Goal: Information Seeking & Learning: Learn about a topic

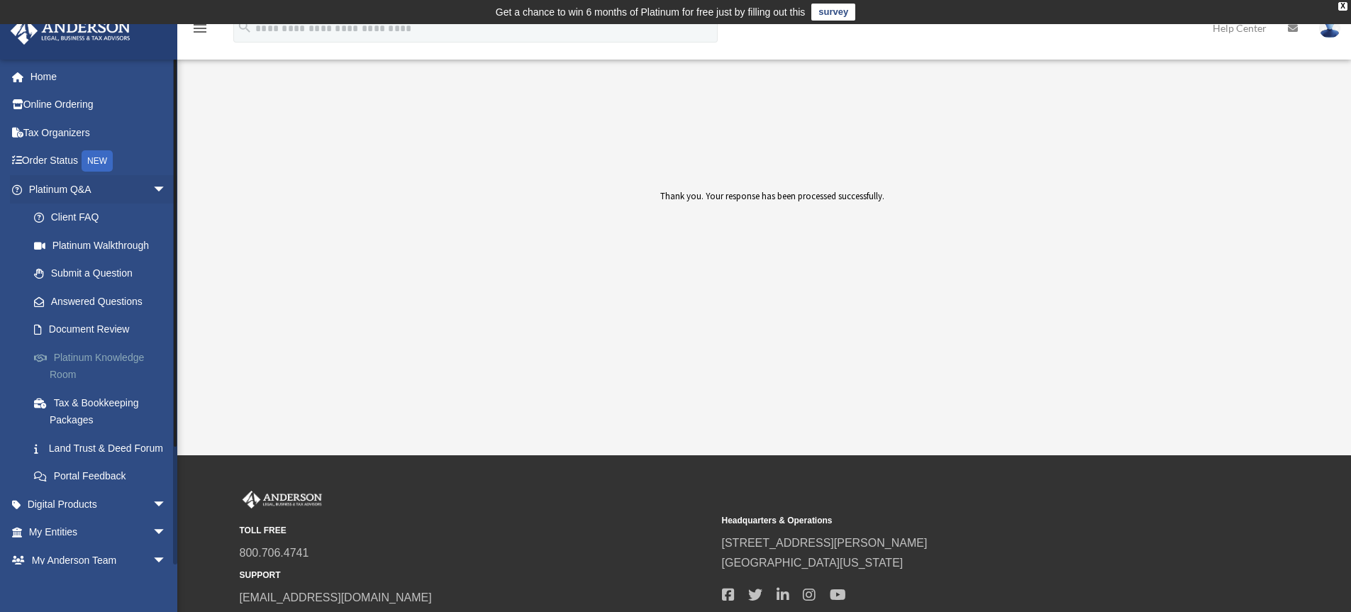
click at [109, 367] on link "Platinum Knowledge Room" at bounding box center [104, 365] width 168 height 45
click at [100, 358] on link "Platinum Knowledge Room" at bounding box center [104, 365] width 168 height 45
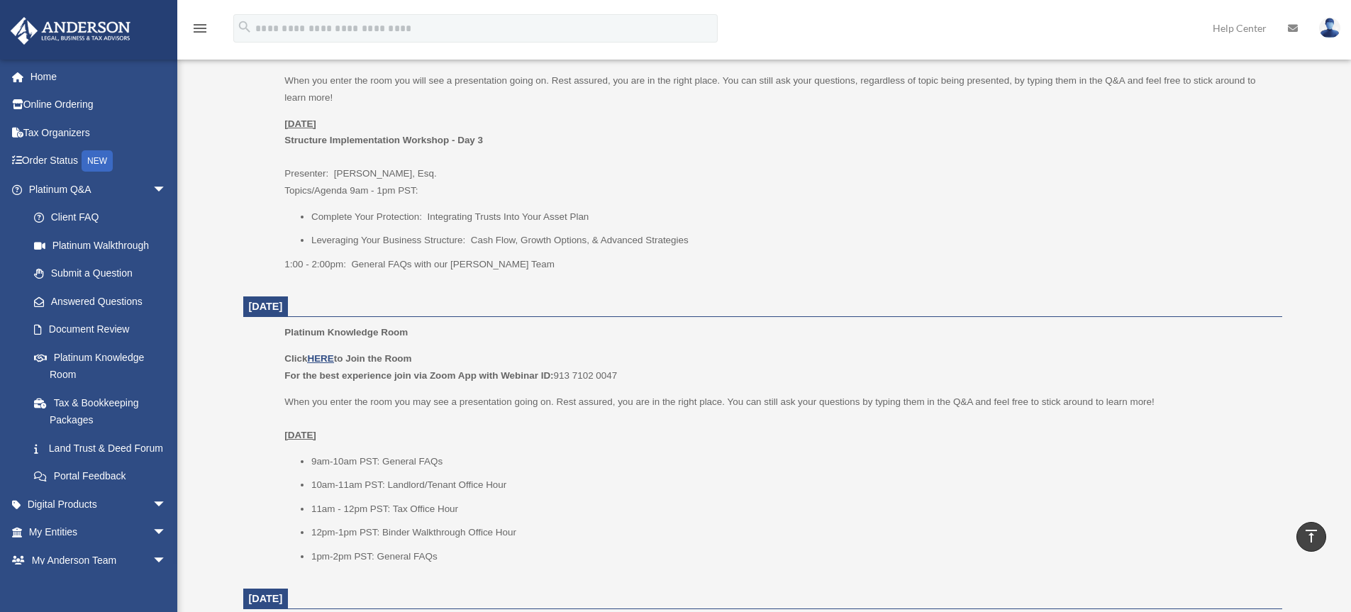
scroll to position [680, 0]
click at [115, 325] on link "Document Review" at bounding box center [104, 330] width 168 height 28
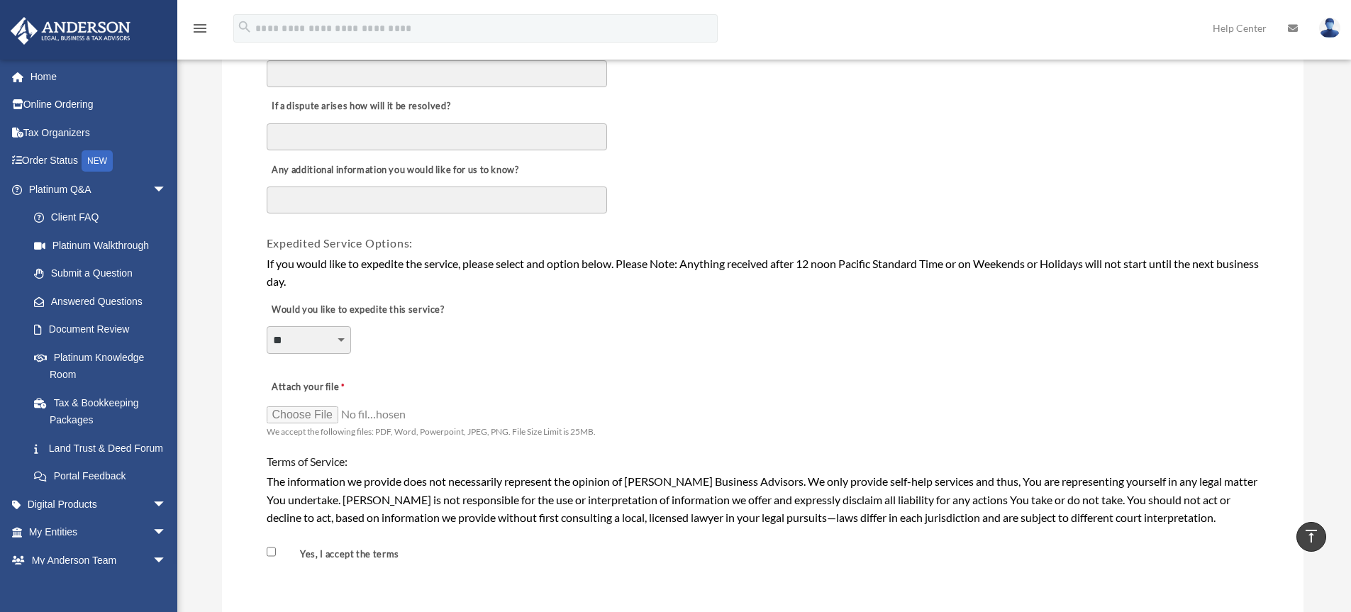
scroll to position [892, 0]
click at [75, 453] on link "Land Trust & Deed Forum" at bounding box center [104, 448] width 168 height 28
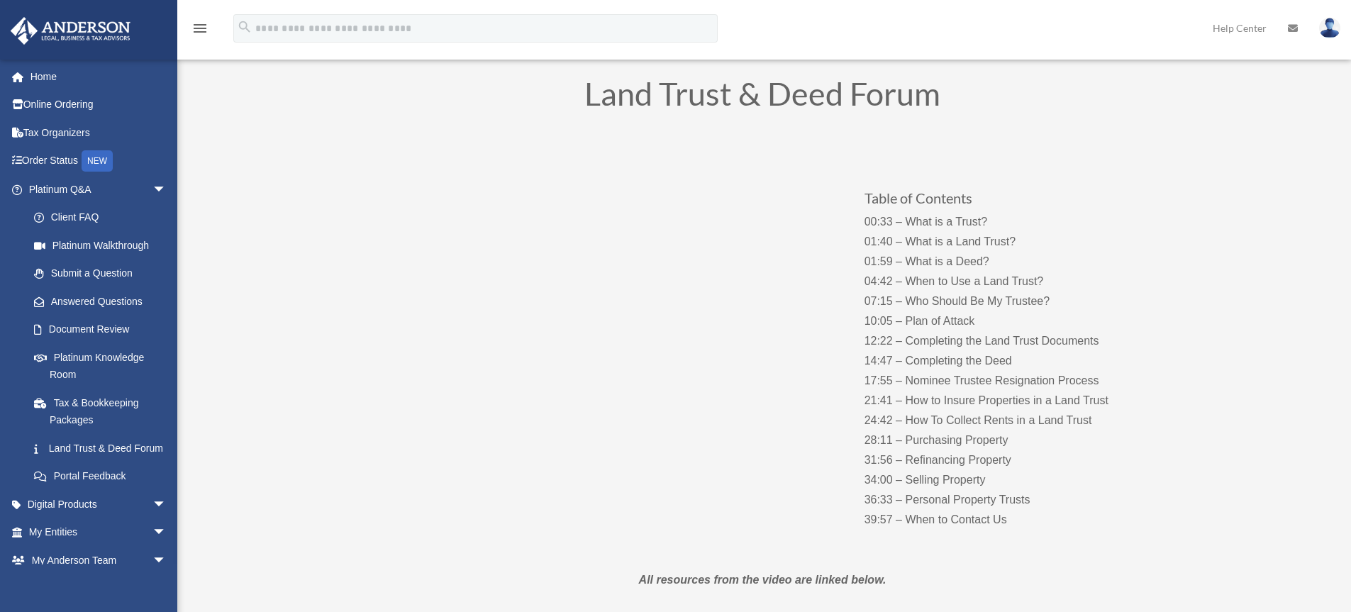
scroll to position [106, 0]
click at [114, 298] on link "Answered Questions" at bounding box center [104, 301] width 168 height 28
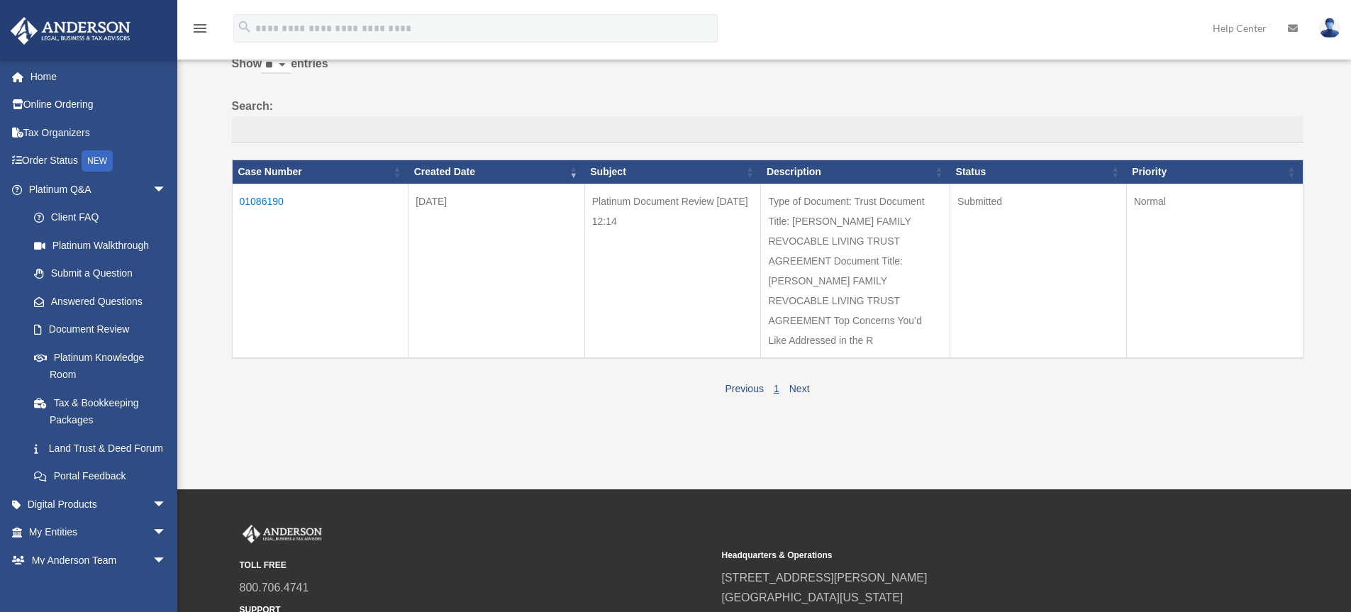
scroll to position [118, 0]
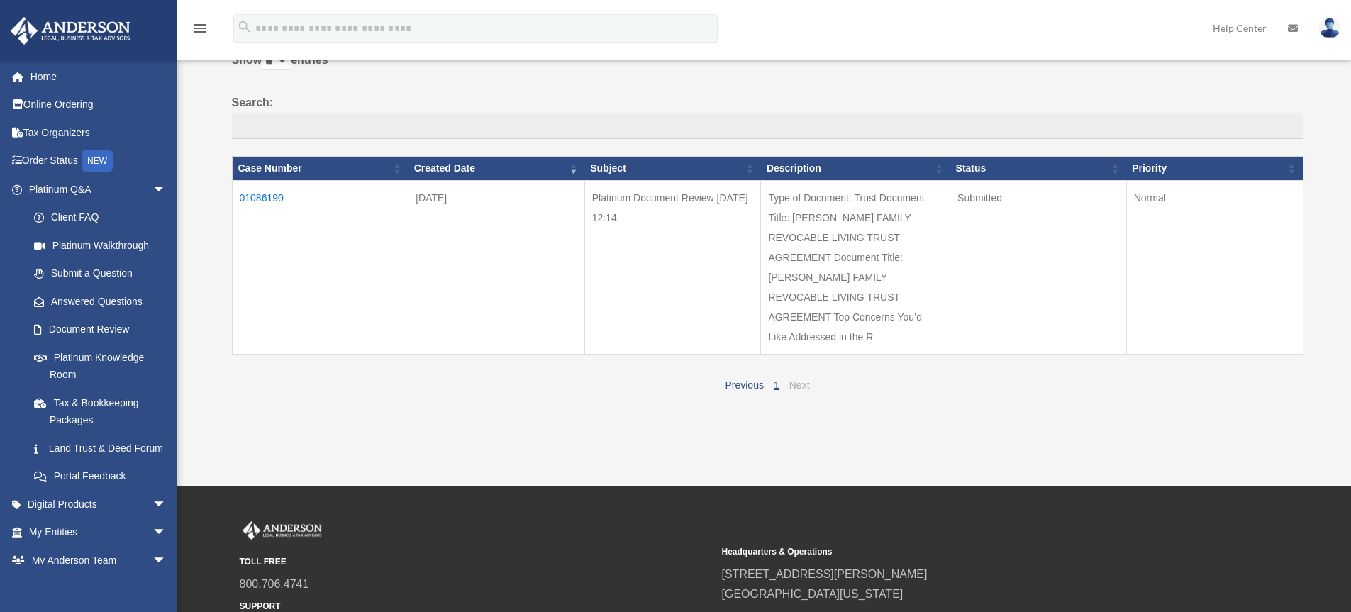
click at [796, 380] on link "Next" at bounding box center [799, 384] width 21 height 11
click at [110, 491] on link "Portal Feedback" at bounding box center [104, 476] width 168 height 28
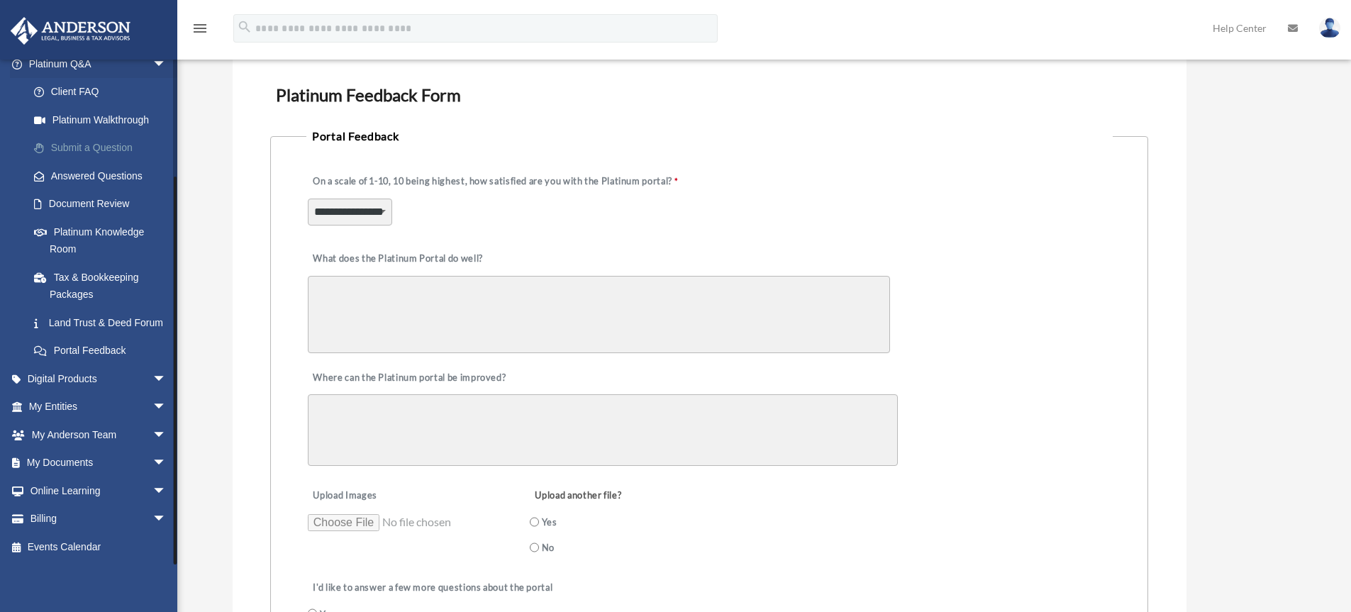
scroll to position [110, 0]
click at [153, 385] on span "arrow_drop_down" at bounding box center [167, 379] width 28 height 29
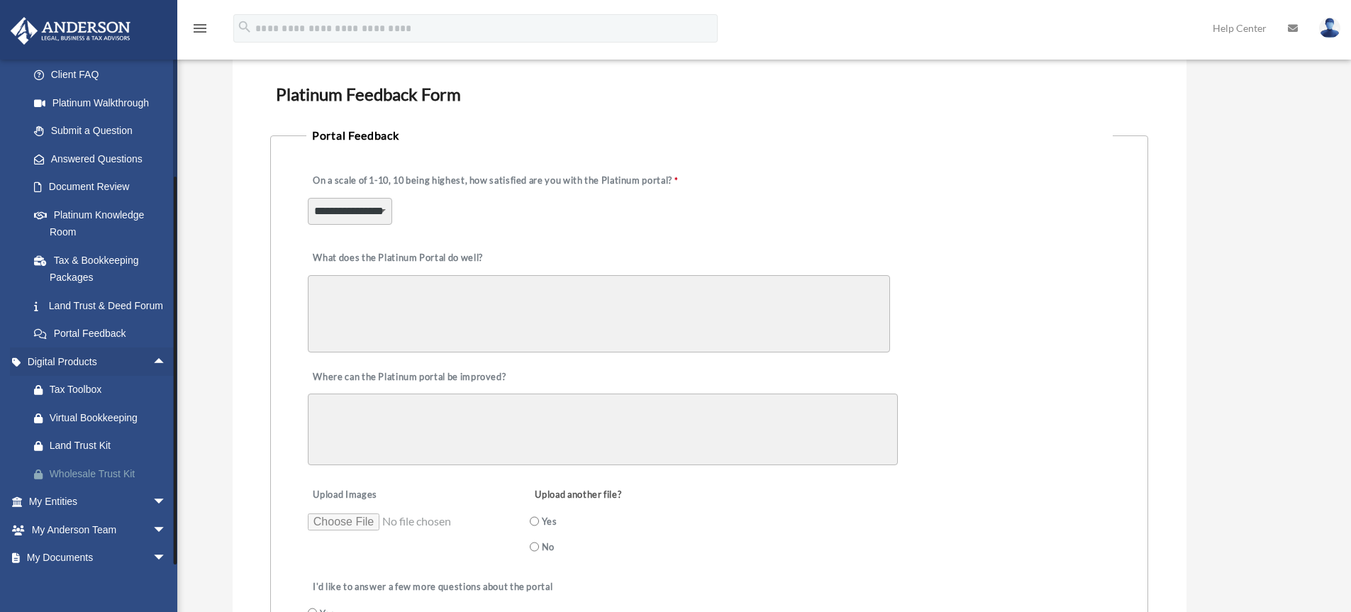
click at [116, 483] on div "Wholesale Trust Kit" at bounding box center [110, 474] width 121 height 18
